Goal: Navigation & Orientation: Find specific page/section

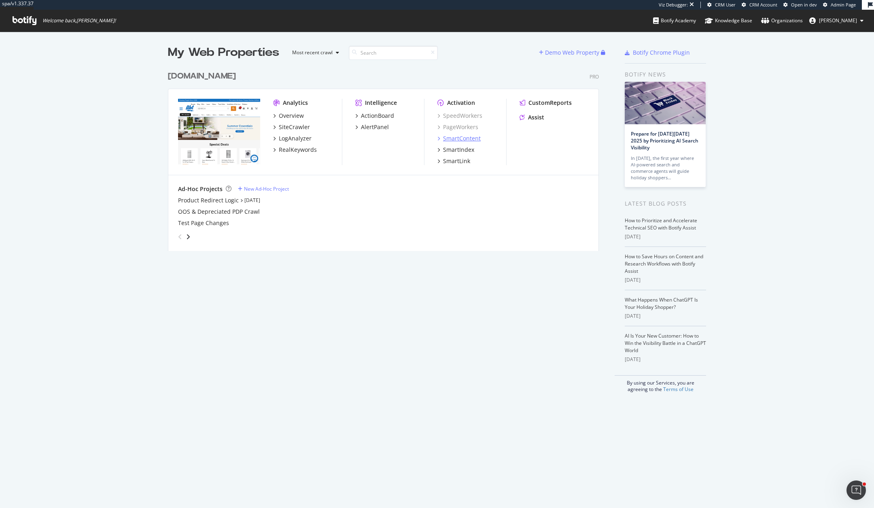
click at [459, 138] on div "SmartContent" at bounding box center [462, 138] width 38 height 8
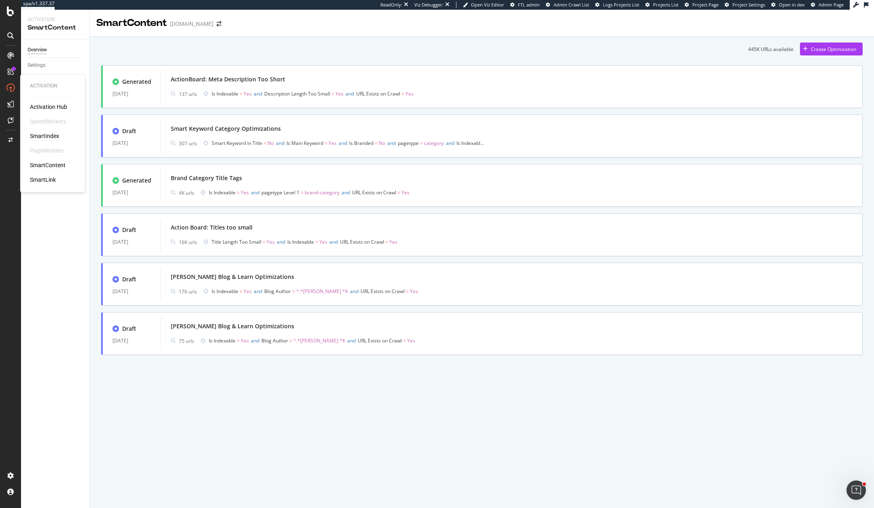
click at [36, 133] on div "SmartIndex" at bounding box center [44, 136] width 29 height 8
